Goal: Information Seeking & Learning: Learn about a topic

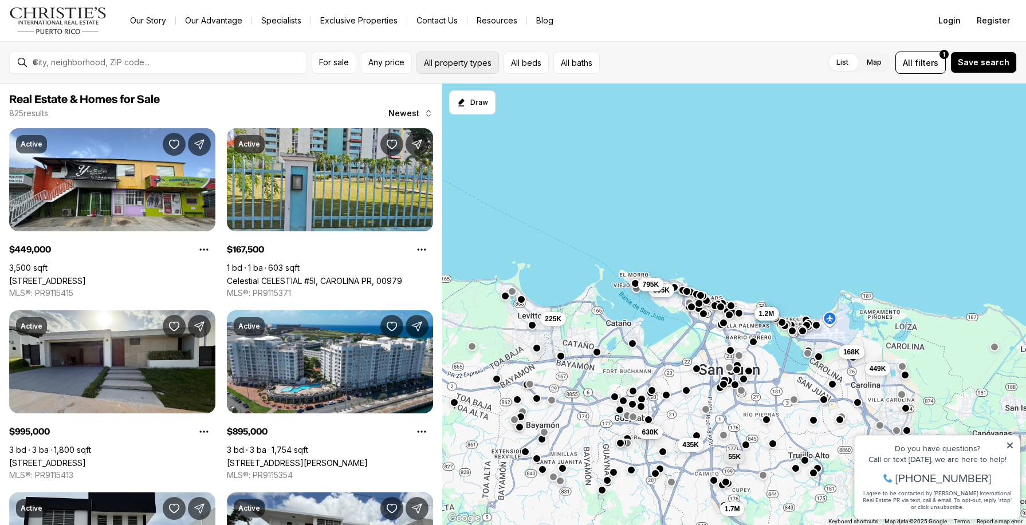
click at [469, 65] on button "All property types" at bounding box center [458, 63] width 83 height 22
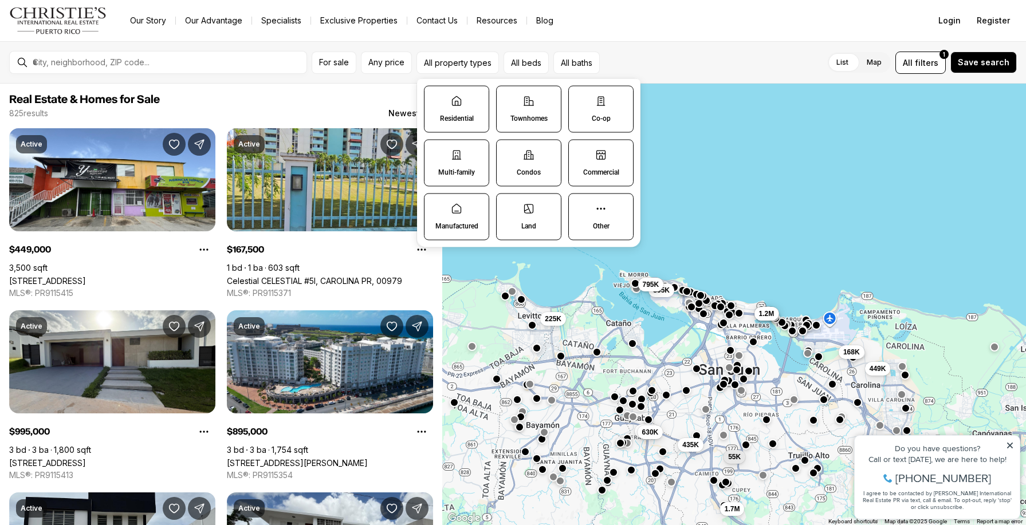
click at [471, 168] on p "Multi-family" at bounding box center [456, 172] width 37 height 9
click at [436, 152] on button "Multi-family" at bounding box center [430, 145] width 11 height 11
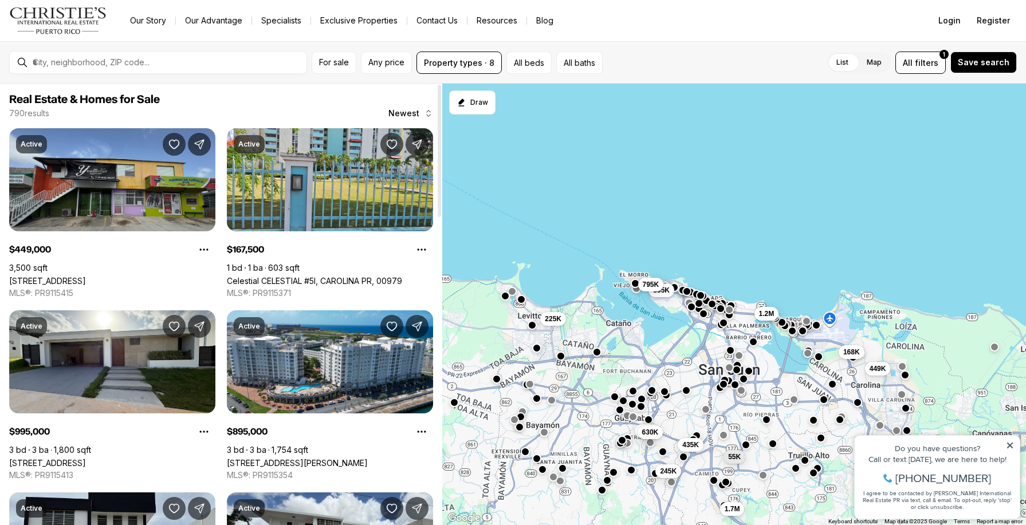
click at [86, 276] on link "[STREET_ADDRESS]" at bounding box center [47, 281] width 77 height 10
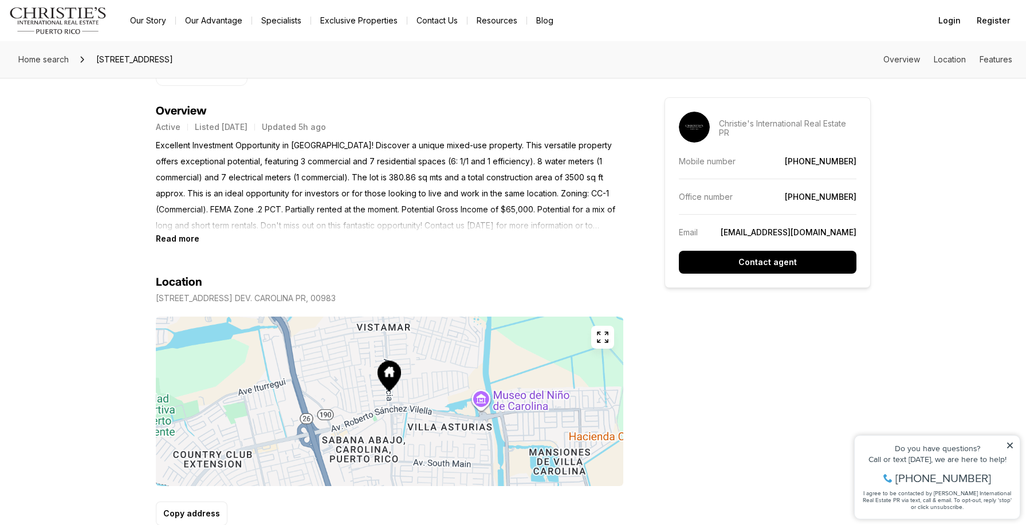
scroll to position [483, 0]
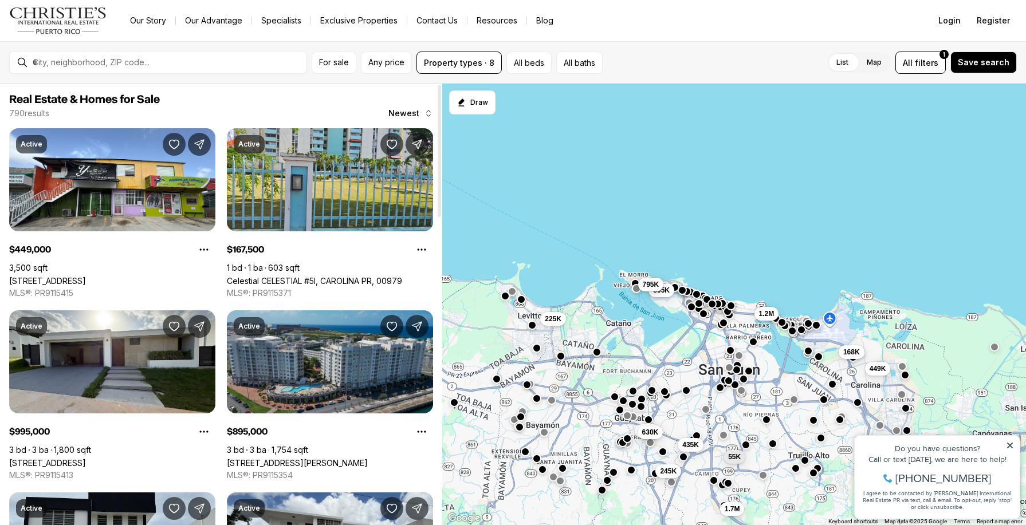
scroll to position [1, 0]
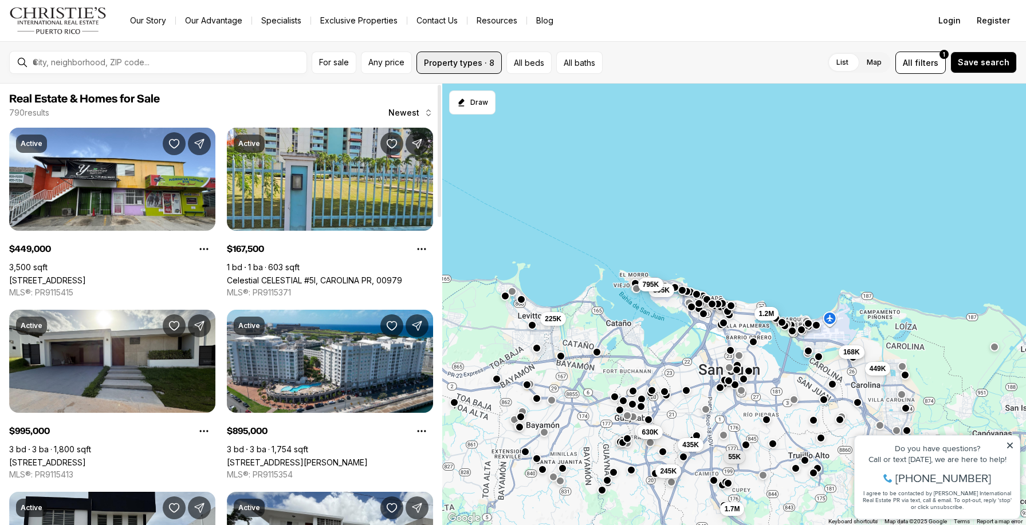
click at [493, 64] on button "Property types · 8" at bounding box center [459, 63] width 85 height 22
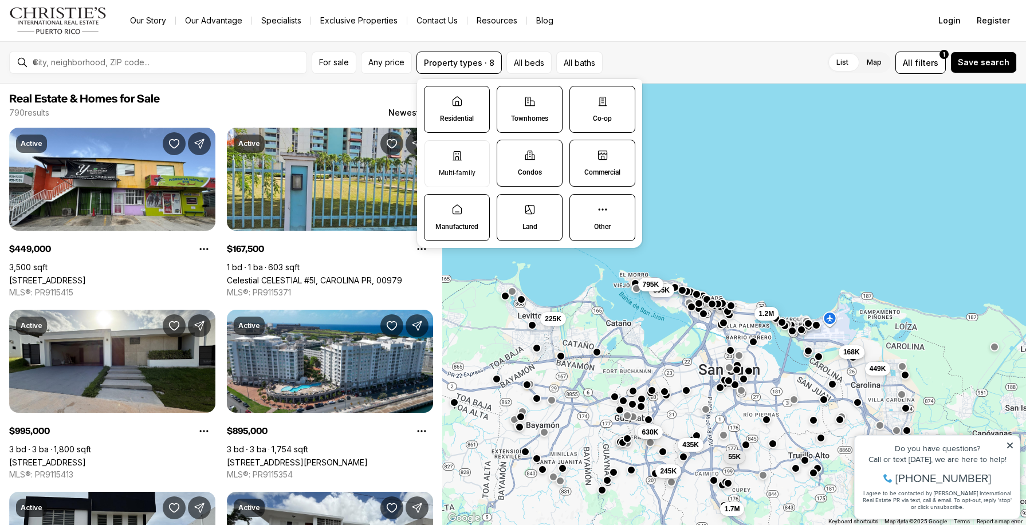
click at [288, 97] on span "Real Estate & Homes for Sale" at bounding box center [221, 99] width 424 height 14
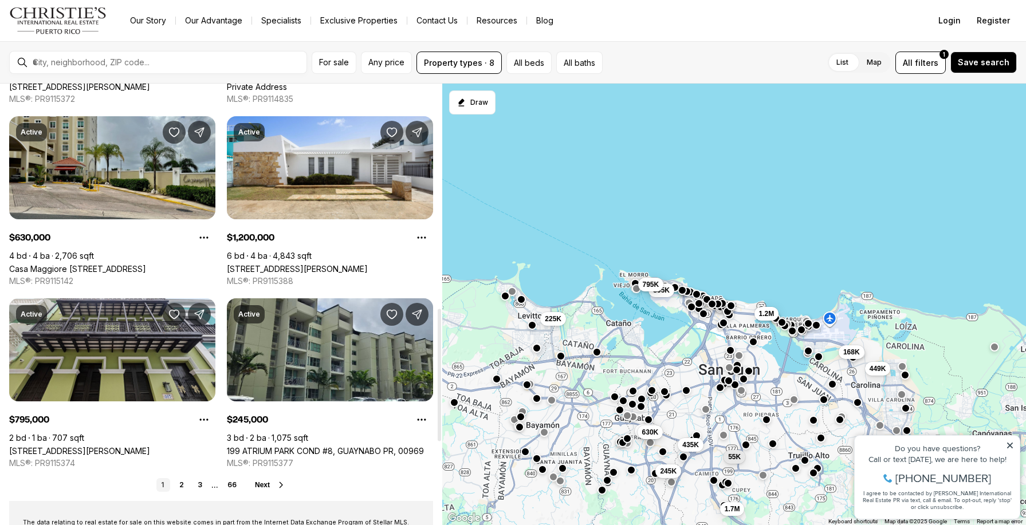
scroll to position [751, 0]
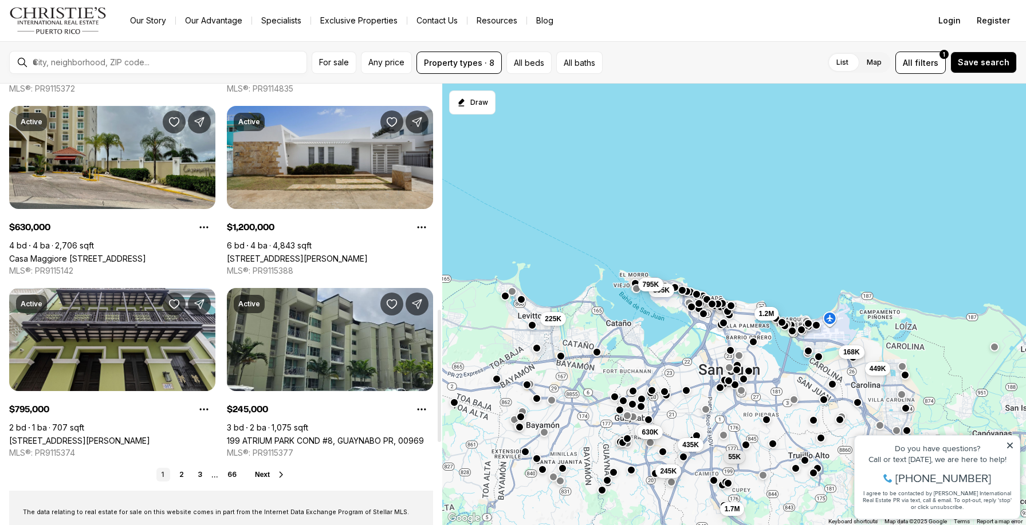
click at [329, 254] on link "[STREET_ADDRESS][PERSON_NAME]" at bounding box center [297, 259] width 141 height 10
